Goal: Find specific page/section: Locate a particular part of the current website

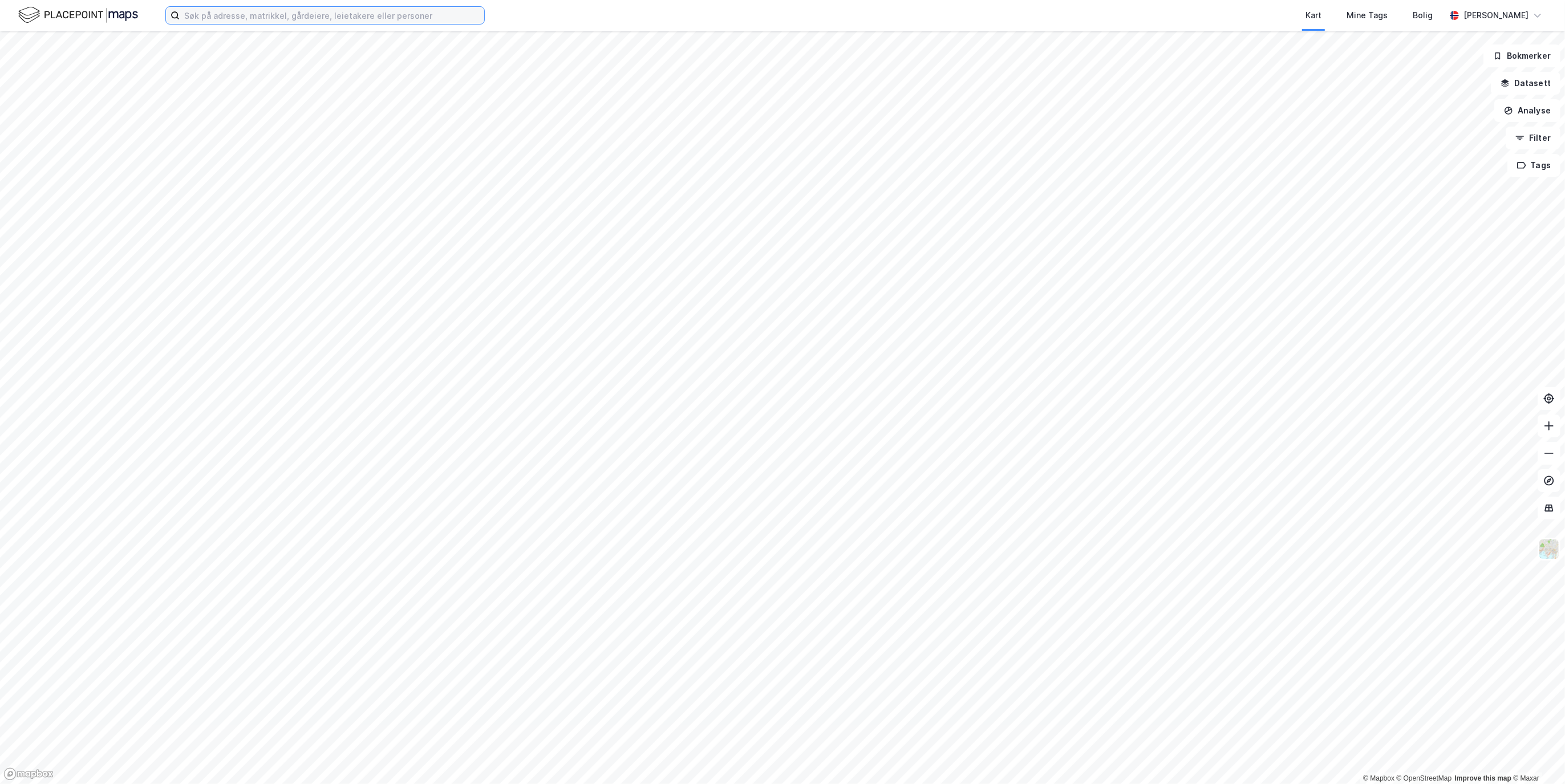
click at [242, 14] on input at bounding box center [331, 15] width 305 height 17
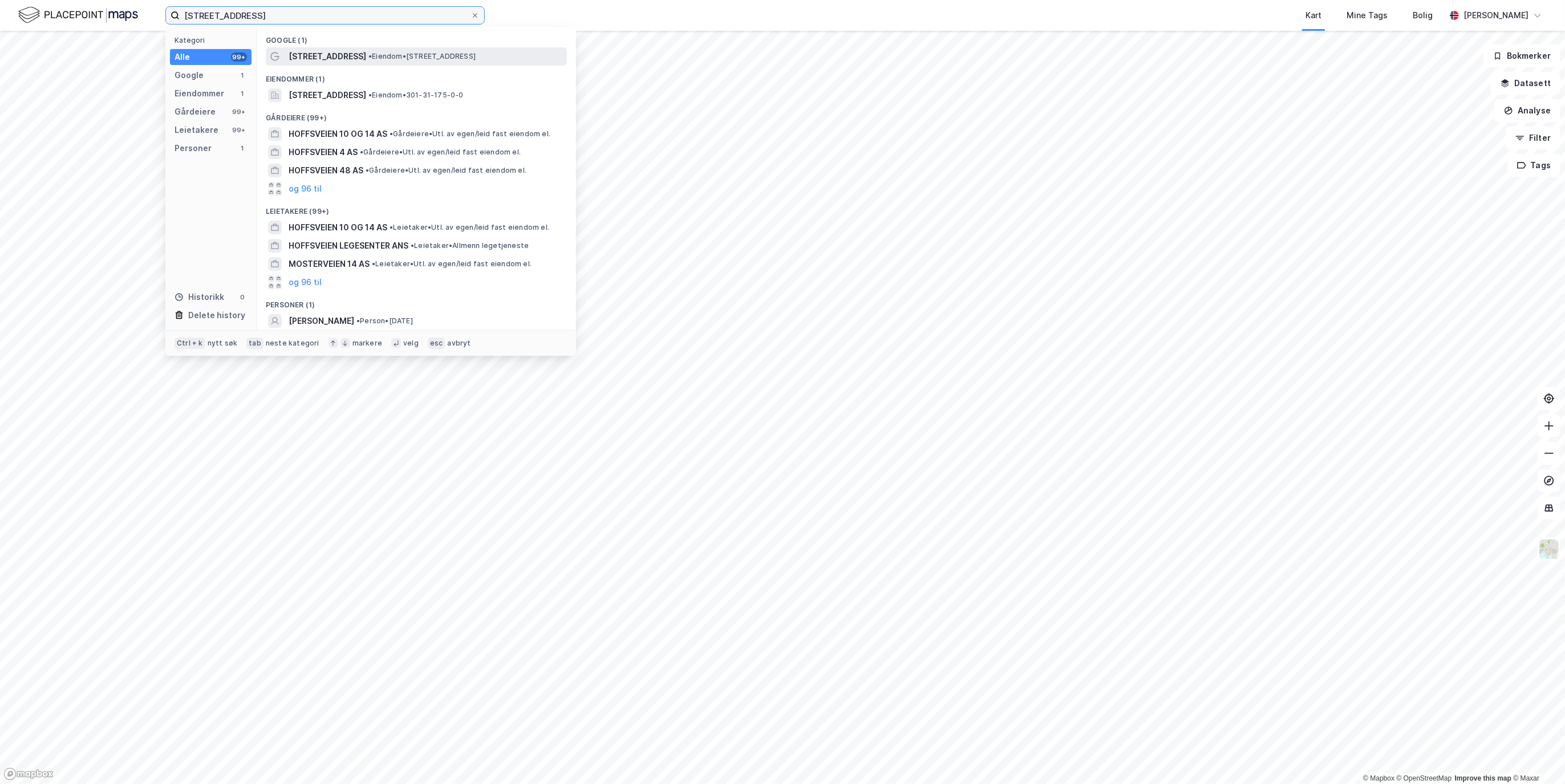
type input "[STREET_ADDRESS]"
click at [299, 53] on span "[STREET_ADDRESS]" at bounding box center [327, 56] width 77 height 14
